Goal: Task Accomplishment & Management: Manage account settings

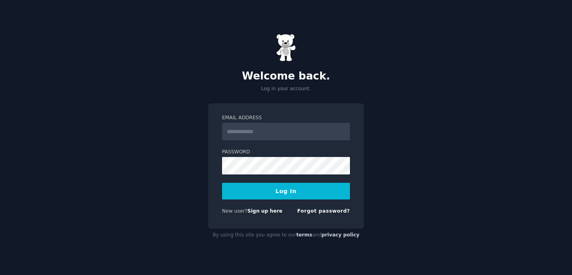
click at [295, 139] on input "Email Address" at bounding box center [286, 131] width 128 height 17
click at [307, 124] on input "*" at bounding box center [286, 131] width 128 height 17
type input "**********"
click at [222, 183] on button "Log In" at bounding box center [286, 191] width 128 height 17
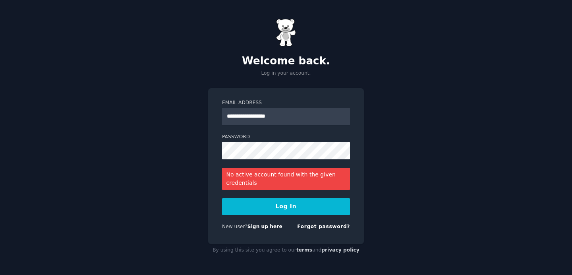
click at [269, 129] on form "**********" at bounding box center [286, 166] width 128 height 134
click at [265, 122] on input "**********" at bounding box center [286, 116] width 128 height 17
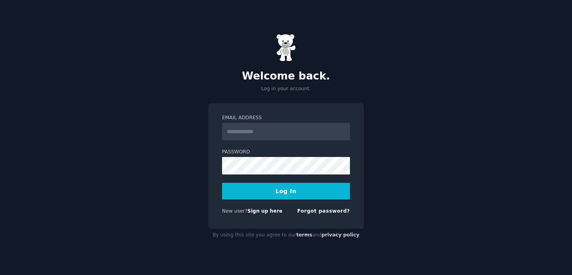
click at [255, 129] on input "Email Address" at bounding box center [286, 131] width 128 height 17
type input "**********"
click at [274, 192] on button "Log In" at bounding box center [286, 191] width 128 height 17
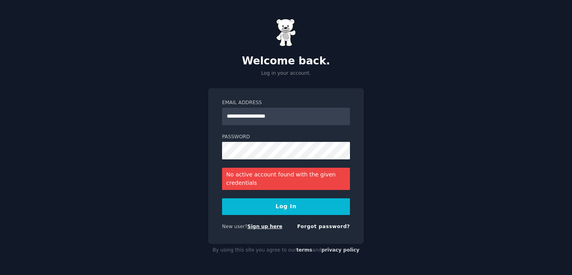
click at [275, 228] on link "Sign up here" at bounding box center [264, 227] width 35 height 6
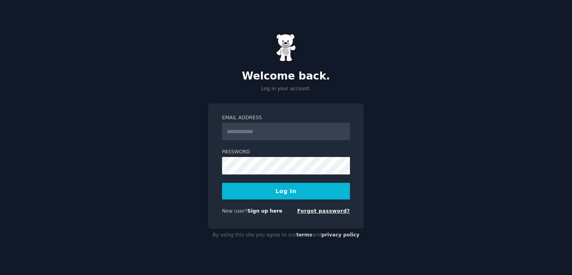
click at [323, 210] on link "Forgot password?" at bounding box center [323, 211] width 53 height 6
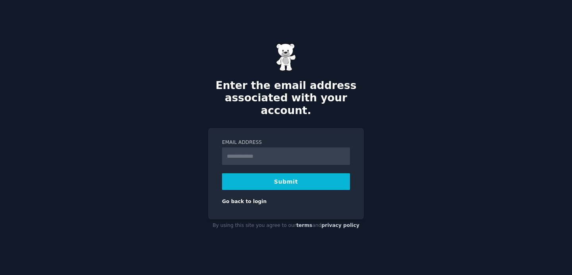
click at [286, 151] on input "Email Address" at bounding box center [286, 155] width 128 height 17
type input "**********"
click at [222, 173] on button "Submit" at bounding box center [286, 181] width 128 height 17
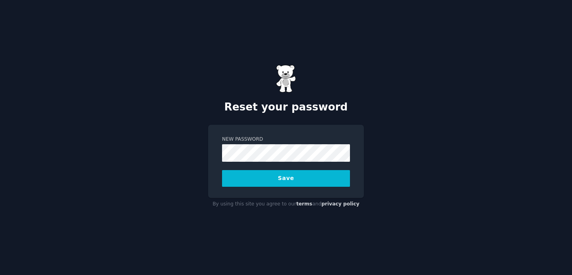
click at [222, 170] on button "Save" at bounding box center [286, 178] width 128 height 17
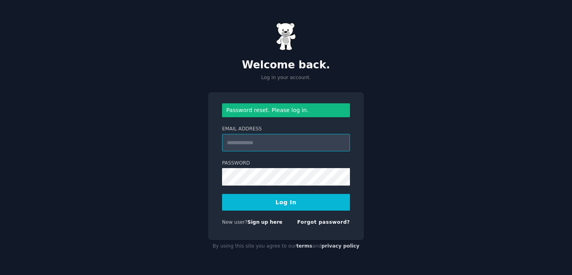
click at [317, 141] on input "Email Address" at bounding box center [286, 142] width 128 height 17
type input "*"
type input "**********"
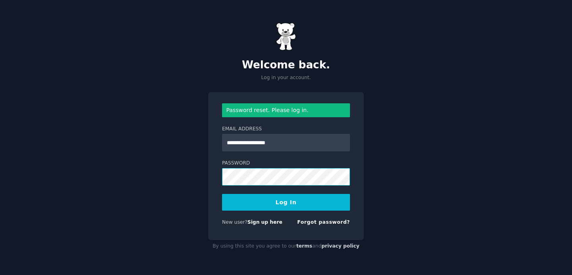
click at [222, 194] on button "Log In" at bounding box center [286, 202] width 128 height 17
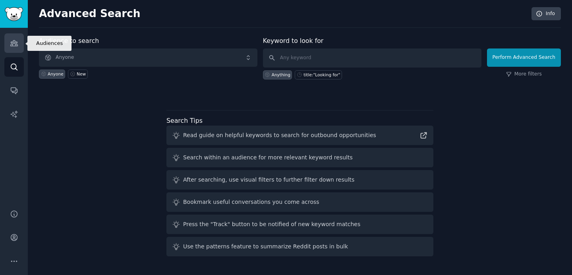
click at [17, 37] on link "Audiences" at bounding box center [13, 42] width 19 height 19
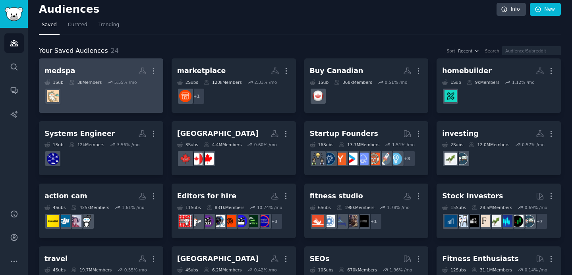
scroll to position [6, 0]
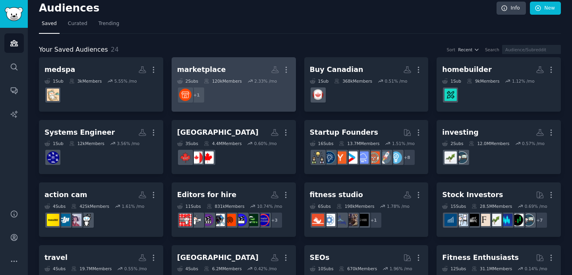
click at [200, 68] on div "marketplace" at bounding box center [201, 70] width 49 height 10
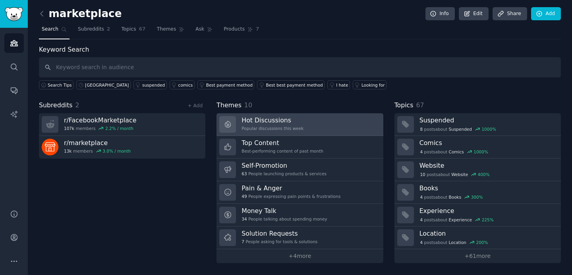
click at [253, 121] on h3 "Hot Discussions" at bounding box center [273, 120] width 62 height 8
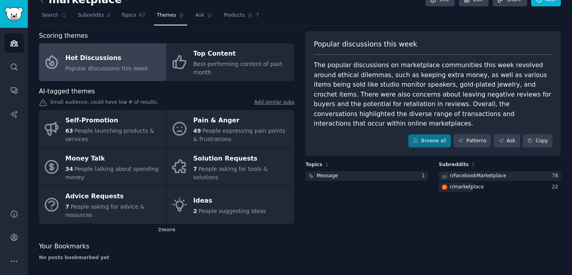
scroll to position [15, 0]
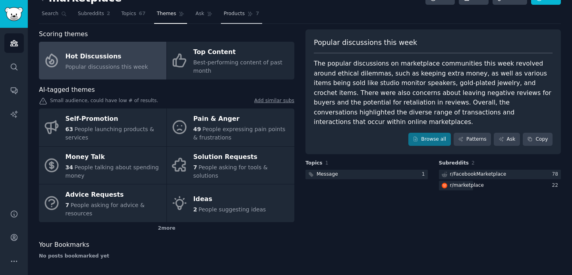
click at [233, 15] on span "Products" at bounding box center [234, 13] width 21 height 7
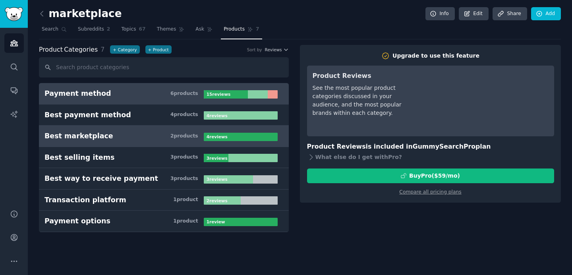
click at [154, 140] on h3 "Best marketplace 2 product s" at bounding box center [123, 136] width 159 height 10
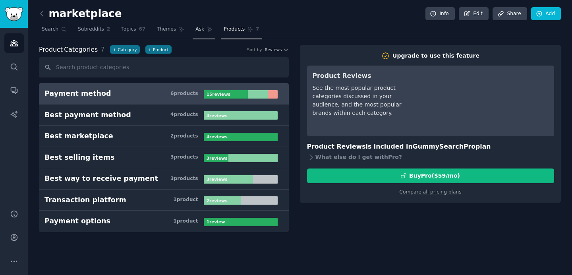
click at [206, 23] on link "Ask" at bounding box center [204, 31] width 23 height 16
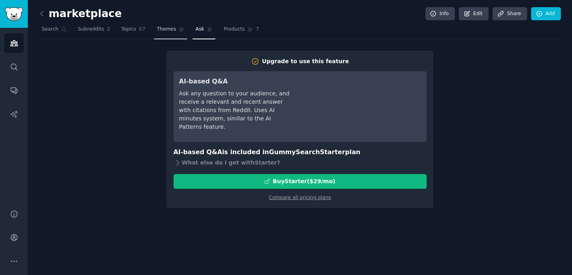
click at [172, 26] on span "Themes" at bounding box center [166, 29] width 19 height 7
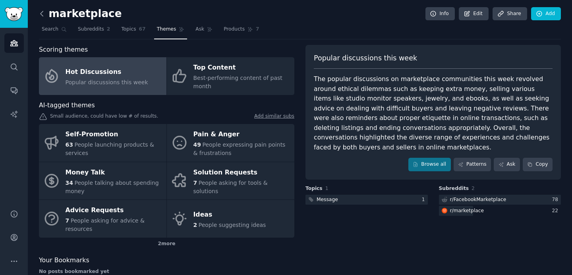
click at [43, 10] on icon at bounding box center [42, 14] width 8 height 8
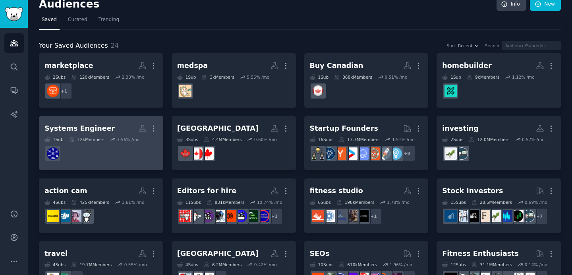
scroll to position [9, 0]
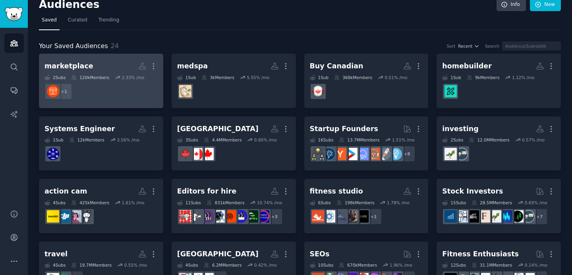
click at [93, 74] on div "marketplace More 2 Sub s 120k Members 2.33 % /mo + 1" at bounding box center [100, 80] width 113 height 43
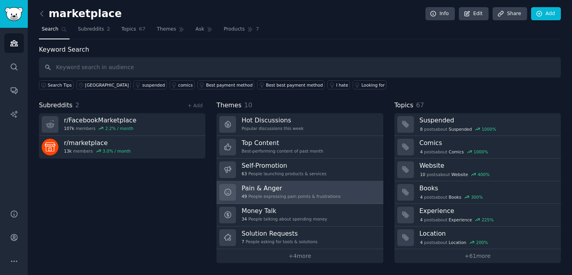
click at [290, 197] on div "49 People expressing pain points & frustrations" at bounding box center [291, 196] width 99 height 6
